Goal: Transaction & Acquisition: Purchase product/service

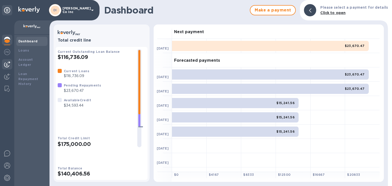
click at [8, 63] on img at bounding box center [7, 64] width 6 height 6
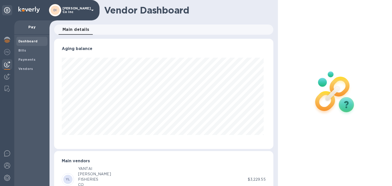
scroll to position [110, 217]
click at [25, 69] on b "Vendors" at bounding box center [25, 69] width 15 height 4
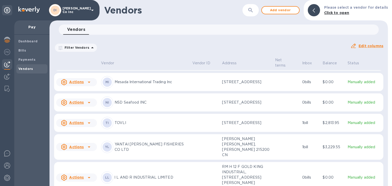
scroll to position [109, 0]
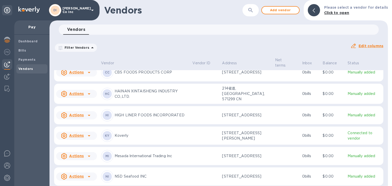
click at [155, 97] on p "HAINAN XINTAISHENG INDUSTRY CO.,LTD." at bounding box center [152, 94] width 74 height 11
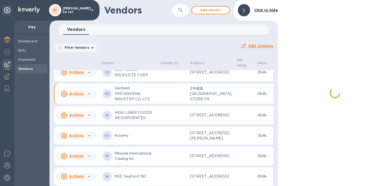
scroll to position [33, 0]
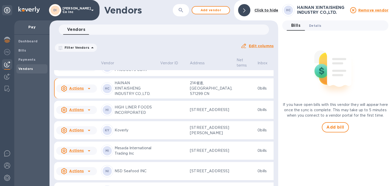
click at [313, 25] on span "Details 0" at bounding box center [315, 25] width 12 height 5
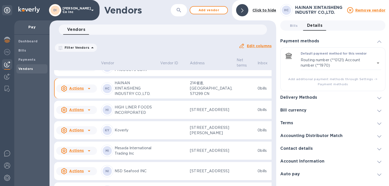
click at [90, 92] on icon at bounding box center [89, 89] width 6 height 6
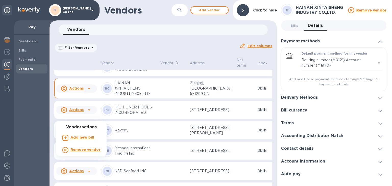
click at [84, 150] on b "Remove vendor" at bounding box center [85, 150] width 30 height 4
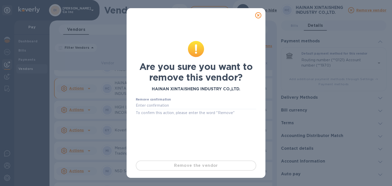
click at [186, 166] on div "Remove the vendor" at bounding box center [196, 166] width 125 height 14
click at [148, 105] on input "text" at bounding box center [196, 106] width 120 height 8
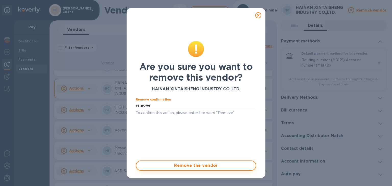
type input "remove"
click at [199, 169] on button "Remove the vendor" at bounding box center [196, 166] width 120 height 10
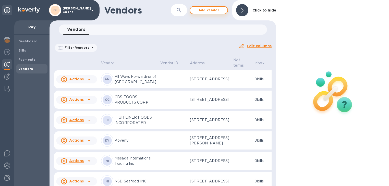
click at [198, 10] on span "Add vendor" at bounding box center [208, 10] width 29 height 6
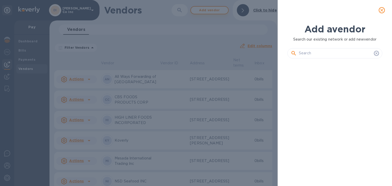
scroll to position [107, 97]
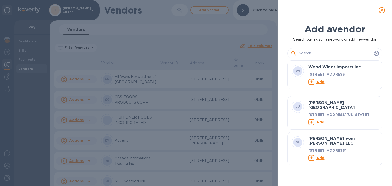
click at [311, 52] on input "text" at bounding box center [335, 54] width 73 height 8
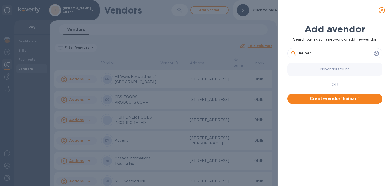
drag, startPoint x: 324, startPoint y: 54, endPoint x: 244, endPoint y: 56, distance: 79.9
click at [242, 56] on div "Add a vendor Search our existing network or add new vendor hainan No vendors fo…" at bounding box center [196, 93] width 392 height 186
paste input "HAINAN XIANGTAI FISHERY CO LTD"
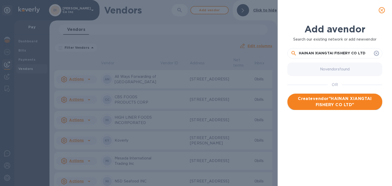
type input "HAINAN XIANGTAI FISHERY CO LTD"
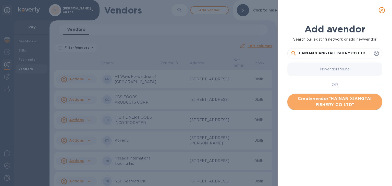
click at [328, 99] on span "Create vendor " HAINAN XIANGTAI FISHERY CO LTD "" at bounding box center [335, 102] width 87 height 12
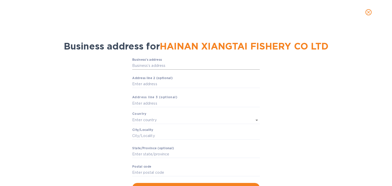
click at [140, 65] on input "Business’s аddress" at bounding box center [196, 66] width 128 height 8
click at [140, 64] on input "Business’s аddress" at bounding box center [196, 66] width 128 height 8
click at [138, 86] on input "Аddress line 2 (optional)" at bounding box center [196, 84] width 128 height 8
click at [136, 64] on input "Business’s аddress" at bounding box center [196, 66] width 128 height 8
paste input "text"
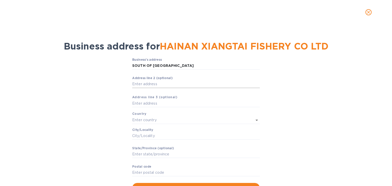
type input "[STREET_ADDRESS]"
type input "[GEOGRAPHIC_DATA]"
type input "GA"
type input "30349"
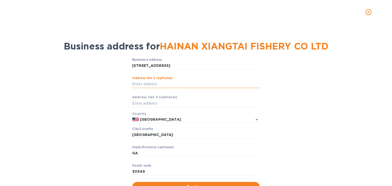
paste input "INDUSTRIAL AVE LAOCHENG DEV ZON"
type input "INDUSTRIAL AVE LAOCHENG DEV ZON"
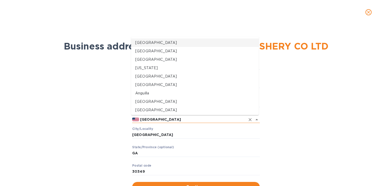
click at [150, 119] on input "[GEOGRAPHIC_DATA]" at bounding box center [192, 119] width 106 height 6
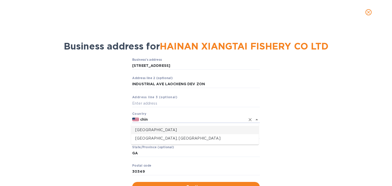
click at [145, 130] on p "[GEOGRAPHIC_DATA]" at bounding box center [194, 129] width 119 height 5
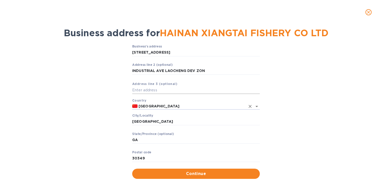
scroll to position [20, 0]
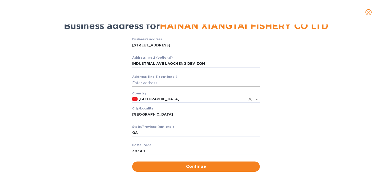
type input "[GEOGRAPHIC_DATA]"
click at [152, 84] on input "text" at bounding box center [196, 83] width 128 height 8
click at [148, 133] on input "GA" at bounding box center [196, 133] width 128 height 8
drag, startPoint x: 148, startPoint y: 133, endPoint x: 122, endPoint y: 132, distance: 26.6
click at [122, 132] on div "Business’s аddress [STREET_ADDRESS] ​ Аddress line 2 (optional) INDUSTRIAL AVE …" at bounding box center [196, 104] width 379 height 140
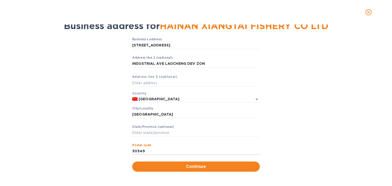
drag, startPoint x: 154, startPoint y: 151, endPoint x: 118, endPoint y: 151, distance: 36.0
click at [118, 151] on div "Business’s аddress [STREET_ADDRESS] ​ Аddress line 2 (optional) INDUSTRIAL AVE …" at bounding box center [196, 104] width 379 height 140
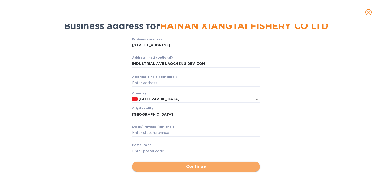
click at [156, 164] on span "Continue" at bounding box center [195, 167] width 119 height 6
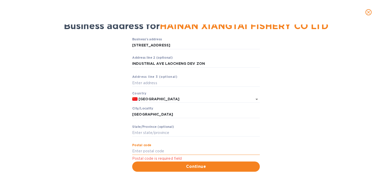
click at [151, 152] on input "Pоstal cоde" at bounding box center [196, 152] width 128 height 8
click at [139, 151] on input "Pоstal cоde" at bounding box center [196, 152] width 128 height 8
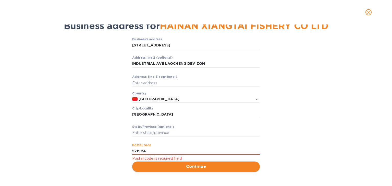
type input "571924"
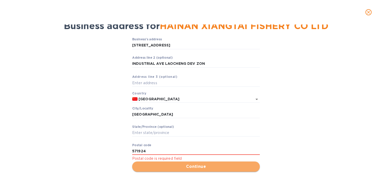
click at [192, 168] on span "Continue" at bounding box center [195, 167] width 119 height 6
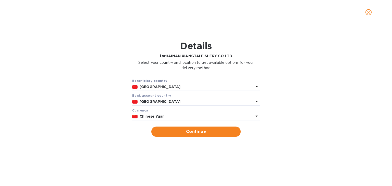
click at [158, 117] on b "Chinese Yuan" at bounding box center [152, 116] width 25 height 4
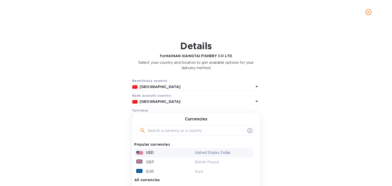
click at [150, 154] on p "USD" at bounding box center [150, 152] width 8 height 5
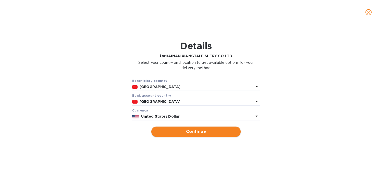
click at [187, 134] on span "Continue" at bounding box center [195, 132] width 81 height 6
type input "HAINAN XIANGTAI FISHERY CO LTD"
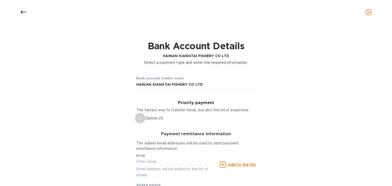
click at [140, 119] on input "Option (1)" at bounding box center [140, 118] width 11 height 11
checkbox input "true"
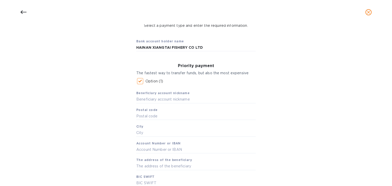
scroll to position [61, 0]
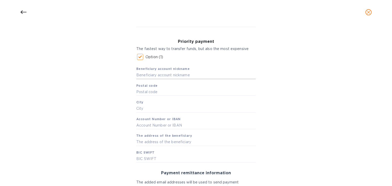
paste input "HAINAN XIANGTAI FISHERY CO LTD"
type input "HAINAN XIANGTAI FISHERY CO LTD"
click at [139, 91] on input "text" at bounding box center [195, 92] width 119 height 8
paste input "100005"
type input "100005"
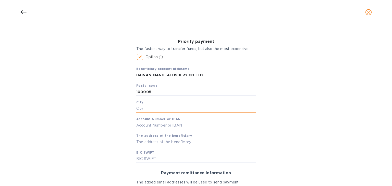
click at [144, 110] on input "text" at bounding box center [195, 109] width 119 height 8
type input "[GEOGRAPHIC_DATA]"
click at [151, 126] on input "text" at bounding box center [195, 126] width 119 height 8
paste input "[SWIFT_CODE]"
type input "[SWIFT_CODE]"
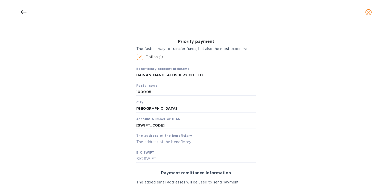
click at [145, 142] on input "text" at bounding box center [195, 142] width 119 height 8
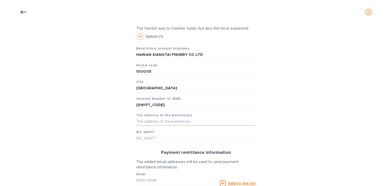
click at [141, 121] on input "text" at bounding box center [195, 122] width 119 height 8
paste input "SOUTH OF [GEOGRAPHIC_DATA]"
click at [190, 122] on input "SOUTH OF [GEOGRAPHIC_DATA]" at bounding box center [195, 122] width 119 height 8
paste input "INDUSTRIAL AVE LAOCHENG DEV ZON"
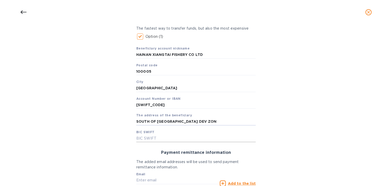
type input "SOUTH OF [GEOGRAPHIC_DATA] DEV ZON"
click at [154, 137] on input "text" at bounding box center [195, 139] width 119 height 8
click at [145, 139] on input "text" at bounding box center [195, 139] width 119 height 8
paste input "[SWIFT_CODE]"
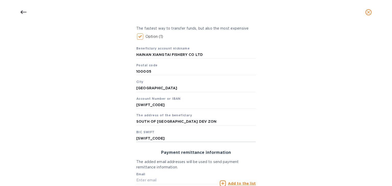
type input "[SWIFT_CODE]"
drag, startPoint x: 117, startPoint y: 124, endPoint x: 114, endPoint y: 134, distance: 10.3
click at [117, 124] on div "Bank account holder name [PERSON_NAME] FISHERY CO LTD Priority payment The fast…" at bounding box center [196, 107] width 379 height 241
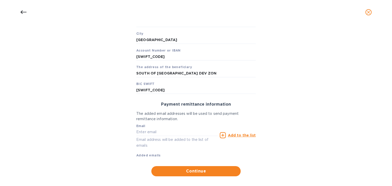
scroll to position [136, 0]
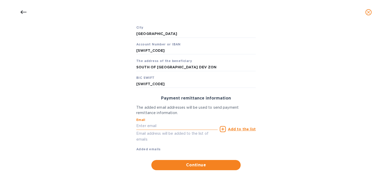
click at [148, 127] on input "text" at bounding box center [176, 126] width 81 height 8
type input "[PERSON_NAME][EMAIL_ADDRESS][DOMAIN_NAME]"
drag, startPoint x: 184, startPoint y: 138, endPoint x: 162, endPoint y: 141, distance: 22.2
click at [184, 138] on p "Email address will be added to the list of emails" at bounding box center [176, 137] width 81 height 12
click at [152, 147] on div "Added emails" at bounding box center [148, 149] width 25 height 5
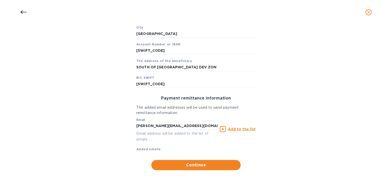
click at [151, 149] on b "Added emails" at bounding box center [148, 149] width 25 height 4
click at [239, 129] on u "Add to the list" at bounding box center [242, 129] width 28 height 4
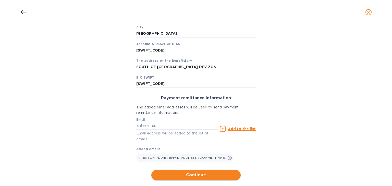
click at [196, 179] on button "Continue" at bounding box center [195, 175] width 89 height 10
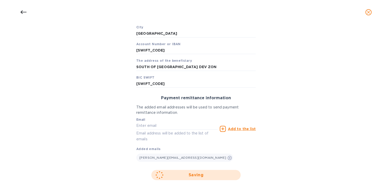
scroll to position [86, 0]
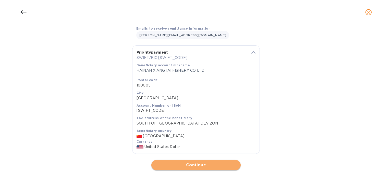
click at [193, 165] on span "Continue" at bounding box center [195, 165] width 81 height 6
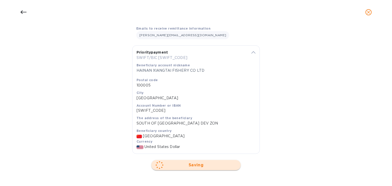
scroll to position [0, 0]
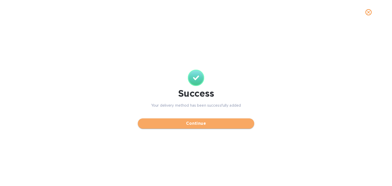
click at [196, 125] on span "Continue" at bounding box center [196, 123] width 108 height 6
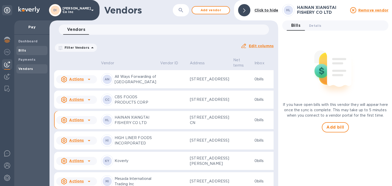
click at [21, 50] on b "Bills" at bounding box center [22, 51] width 8 height 4
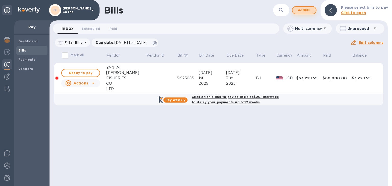
click at [302, 13] on span "Add bill" at bounding box center [304, 10] width 15 height 6
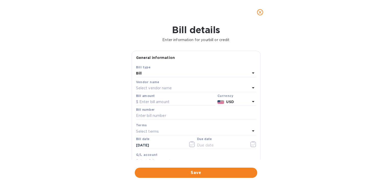
click at [152, 90] on p "Select vendor name" at bounding box center [154, 88] width 36 height 5
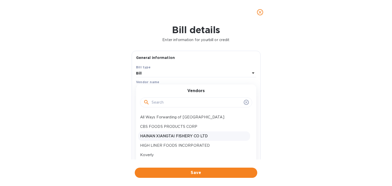
click at [156, 138] on p "HAINAN XIANGTAI FISHERY CO LTD" at bounding box center [194, 136] width 108 height 5
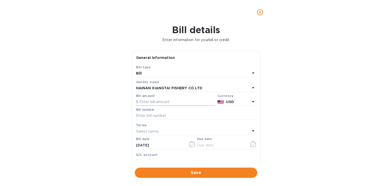
click at [165, 101] on input "text" at bounding box center [175, 102] width 79 height 8
type input "71,372.20"
click at [139, 116] on input "text" at bounding box center [196, 116] width 120 height 8
paste input "XFT25141-2"
type input "XFT25141-2"
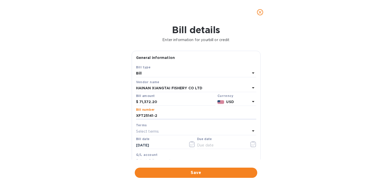
click at [147, 129] on p "Select terms" at bounding box center [147, 131] width 23 height 5
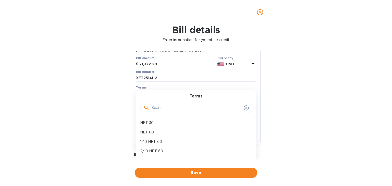
scroll to position [41, 0]
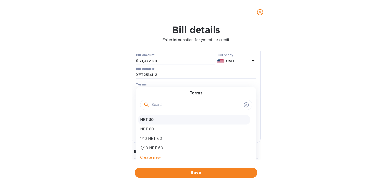
click at [149, 118] on p "NET 30" at bounding box center [194, 119] width 108 height 5
type input "[DATE]"
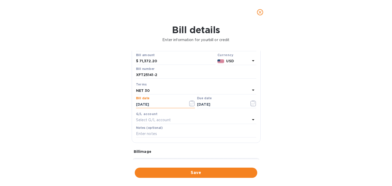
click at [162, 103] on input "[DATE]" at bounding box center [160, 105] width 48 height 8
click at [189, 102] on icon "button" at bounding box center [192, 103] width 6 height 6
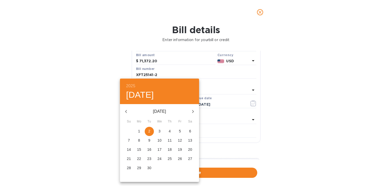
click at [127, 110] on icon "button" at bounding box center [126, 111] width 2 height 3
click at [181, 132] on p "1" at bounding box center [180, 131] width 2 height 5
type input "[DATE]"
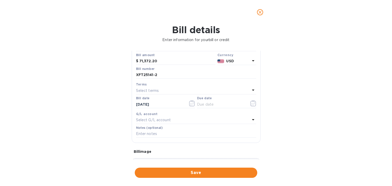
click at [143, 89] on p "Select terms" at bounding box center [147, 90] width 23 height 5
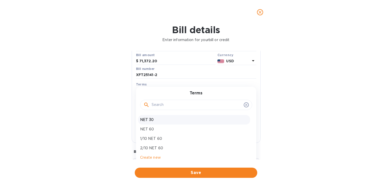
click at [149, 118] on p "NET 30" at bounding box center [194, 119] width 108 height 5
type input "[DATE]"
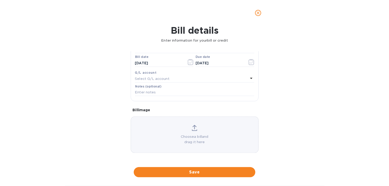
scroll to position [83, 0]
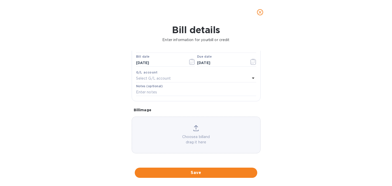
click at [195, 131] on icon at bounding box center [196, 130] width 5 height 1
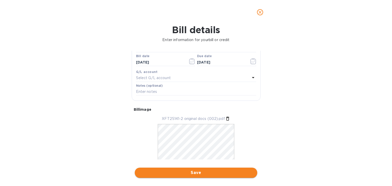
click at [200, 173] on span "Save" at bounding box center [196, 173] width 114 height 6
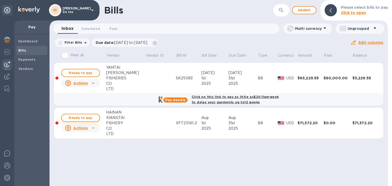
click at [74, 118] on span "Ready to pay" at bounding box center [81, 118] width 30 height 6
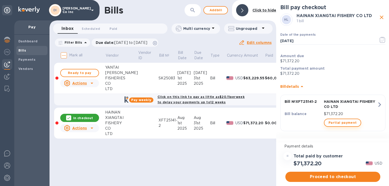
click at [338, 123] on span "Partial payment" at bounding box center [343, 123] width 28 height 6
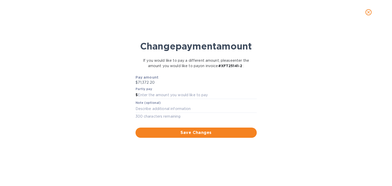
click at [152, 82] on p "$71,372.20" at bounding box center [196, 82] width 121 height 5
drag, startPoint x: 154, startPoint y: 82, endPoint x: 133, endPoint y: 85, distance: 21.6
click at [133, 85] on div "Pay amount $71,372.20 Partly pay $ Note (optional) x 300 characters remaining S…" at bounding box center [196, 106] width 126 height 69
click at [140, 94] on input "text" at bounding box center [197, 95] width 119 height 8
click at [142, 94] on input "text" at bounding box center [197, 95] width 119 height 8
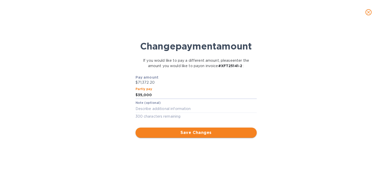
type input "35,000"
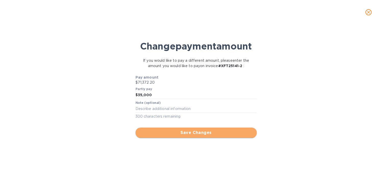
click at [210, 132] on span "Save Changes" at bounding box center [196, 133] width 113 height 6
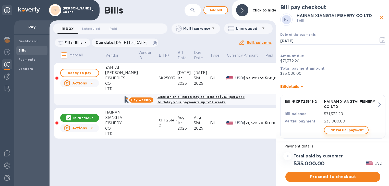
scroll to position [9, 0]
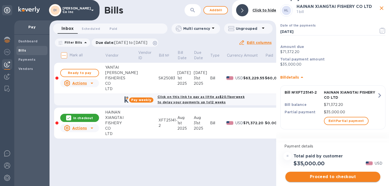
click at [330, 177] on span "Proceed to checkout" at bounding box center [333, 177] width 87 height 6
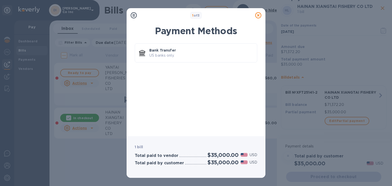
click at [258, 16] on icon at bounding box center [258, 15] width 6 height 6
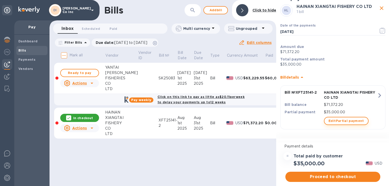
click at [337, 122] on span "Edit Partial payment" at bounding box center [346, 121] width 35 height 6
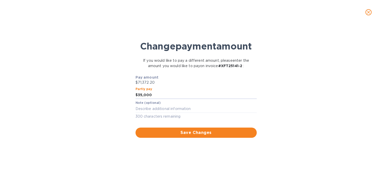
drag, startPoint x: 159, startPoint y: 93, endPoint x: 116, endPoint y: 96, distance: 43.0
click at [116, 96] on div "Change payment amount If you would like to pay a different amount, please enter…" at bounding box center [196, 107] width 384 height 158
type input "30,000"
click at [154, 111] on textarea at bounding box center [196, 109] width 121 height 4
click at [163, 131] on span "Save Changes" at bounding box center [196, 133] width 113 height 6
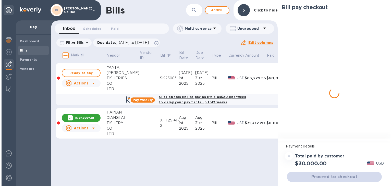
scroll to position [0, 0]
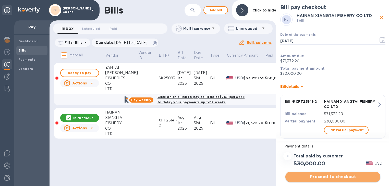
click at [320, 173] on button "Proceed to checkout" at bounding box center [332, 177] width 95 height 10
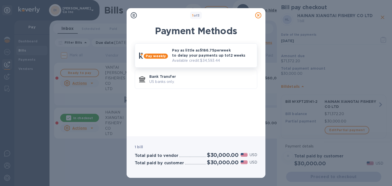
click at [184, 60] on p "Available credit: $34,593.44" at bounding box center [212, 60] width 81 height 5
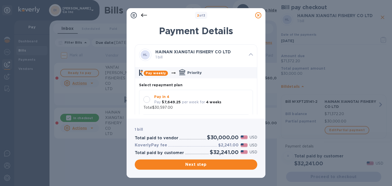
scroll to position [4, 0]
click at [146, 96] on div at bounding box center [146, 99] width 7 height 7
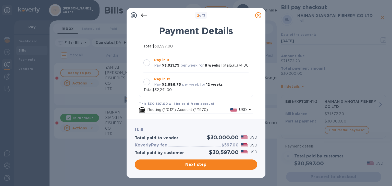
scroll to position [41, 0]
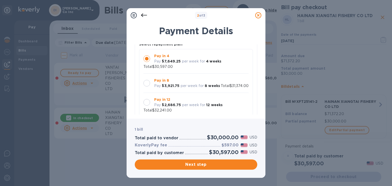
click at [146, 84] on div at bounding box center [146, 83] width 7 height 7
click at [232, 165] on span "Next step" at bounding box center [196, 165] width 114 height 6
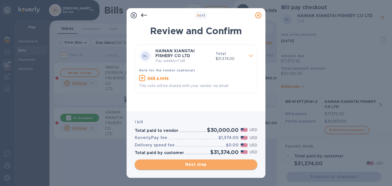
click at [187, 164] on span "Next step" at bounding box center [196, 165] width 114 height 6
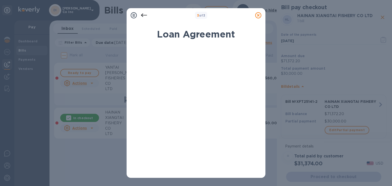
scroll to position [99, 0]
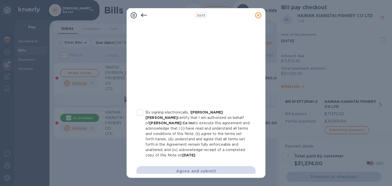
click at [136, 113] on input "By signing electronically, I [PERSON_NAME] [PERSON_NAME] certify that I am auth…" at bounding box center [140, 112] width 11 height 11
checkbox input "true"
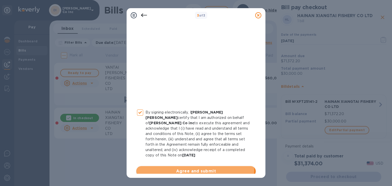
click at [176, 168] on span "Agree and submit" at bounding box center [195, 171] width 111 height 6
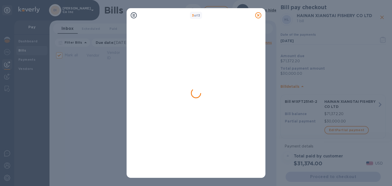
checkbox input "false"
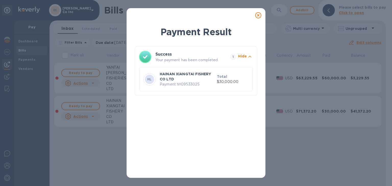
click at [196, 79] on p "HAINAN XIANGTAI FISHERY CO LTD" at bounding box center [187, 76] width 55 height 10
click at [259, 14] on icon at bounding box center [258, 15] width 6 height 6
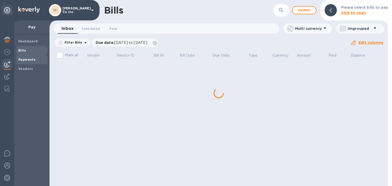
click at [21, 60] on b "Payments" at bounding box center [26, 60] width 17 height 4
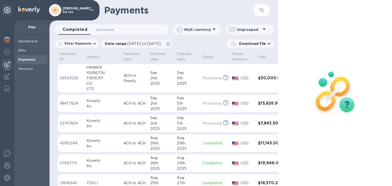
click at [124, 80] on p "ACH to Priority" at bounding box center [135, 78] width 23 height 11
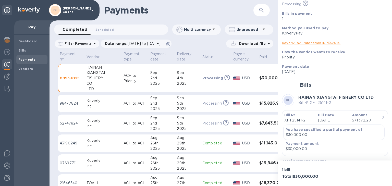
scroll to position [53, 0]
